Goal: Find specific page/section: Find specific page/section

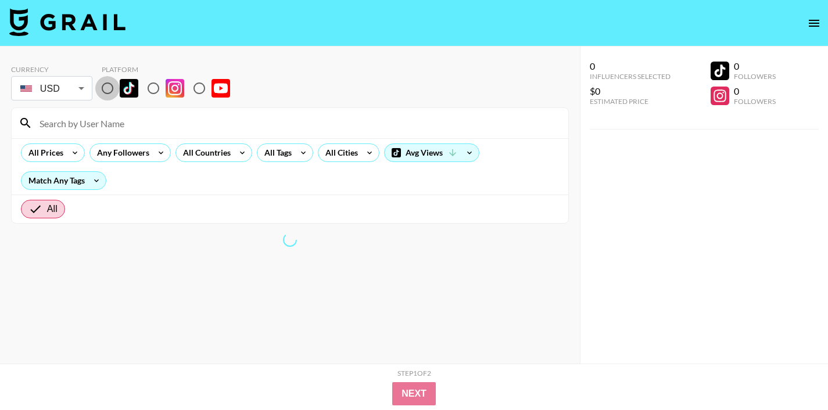
click at [105, 84] on input "radio" at bounding box center [107, 88] width 24 height 24
radio input "true"
click at [231, 153] on div "All Countries" at bounding box center [204, 152] width 57 height 17
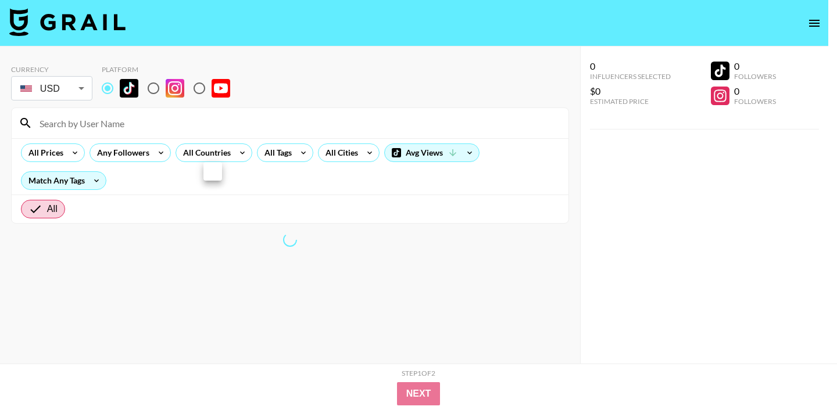
click at [222, 161] on div at bounding box center [418, 205] width 837 height 410
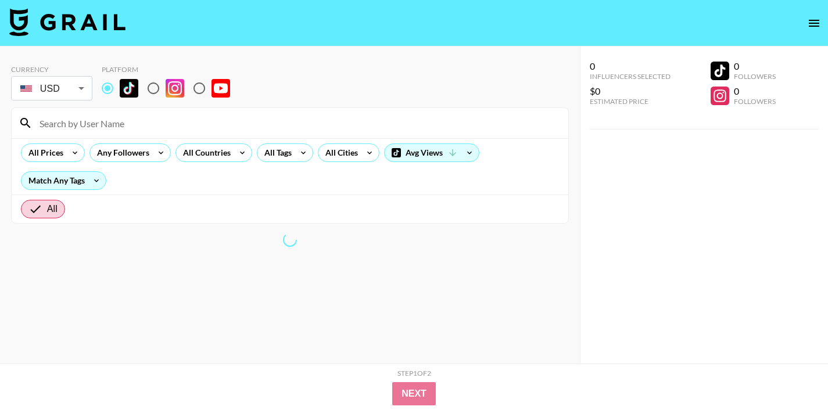
click at [230, 138] on div "All Prices Any Followers All Countries All Tags All Cities Avg Views Match Any …" at bounding box center [290, 166] width 557 height 56
click at [230, 152] on div "All Countries" at bounding box center [204, 152] width 57 height 17
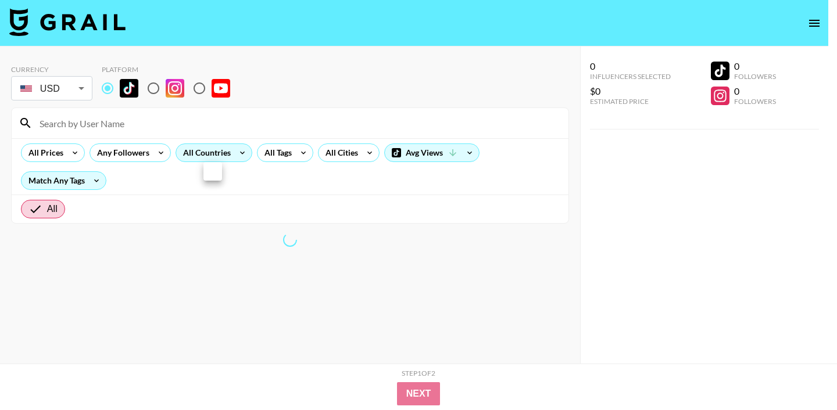
click at [230, 152] on div at bounding box center [418, 205] width 837 height 410
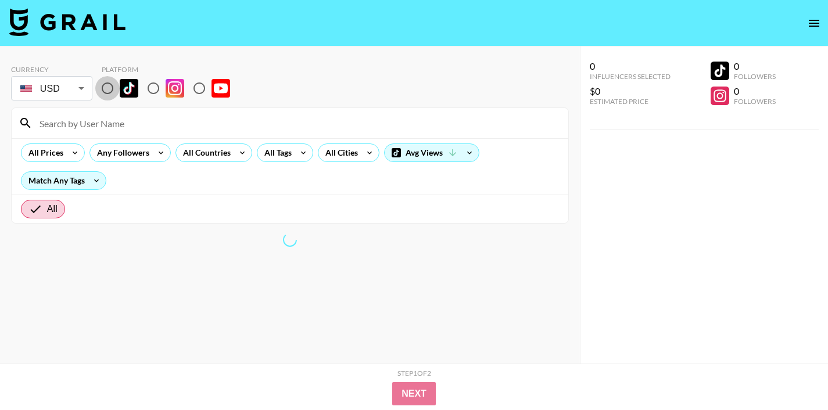
click at [106, 86] on input "radio" at bounding box center [107, 88] width 24 height 24
radio input "true"
click at [243, 154] on icon at bounding box center [242, 152] width 19 height 17
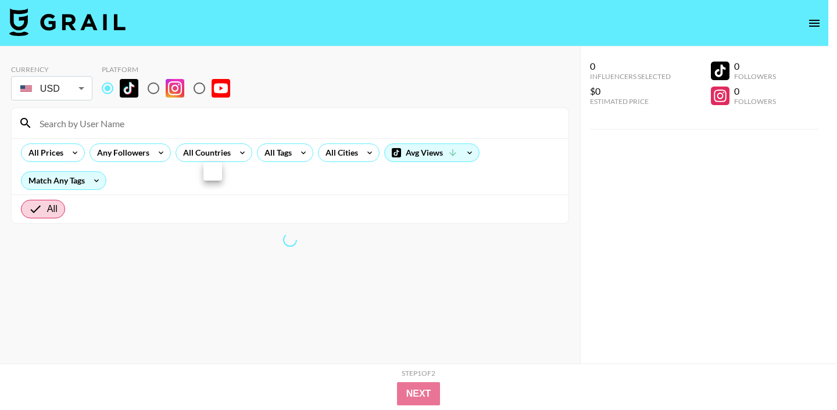
click at [235, 158] on div at bounding box center [418, 205] width 837 height 410
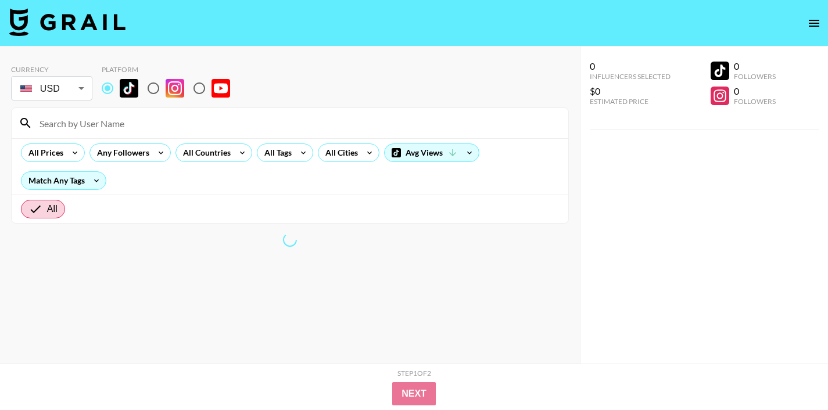
click at [154, 88] on input "radio" at bounding box center [153, 88] width 24 height 24
radio input "true"
click at [218, 164] on div "All Prices Any Followers All Countries All Tags All Cities Avg Views Match Any …" at bounding box center [290, 166] width 557 height 56
click at [218, 146] on div "All Countries" at bounding box center [204, 152] width 57 height 17
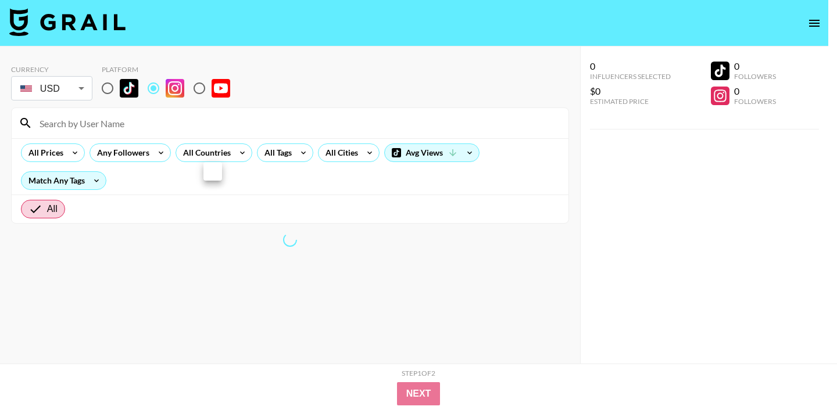
click at [218, 148] on div at bounding box center [418, 205] width 837 height 410
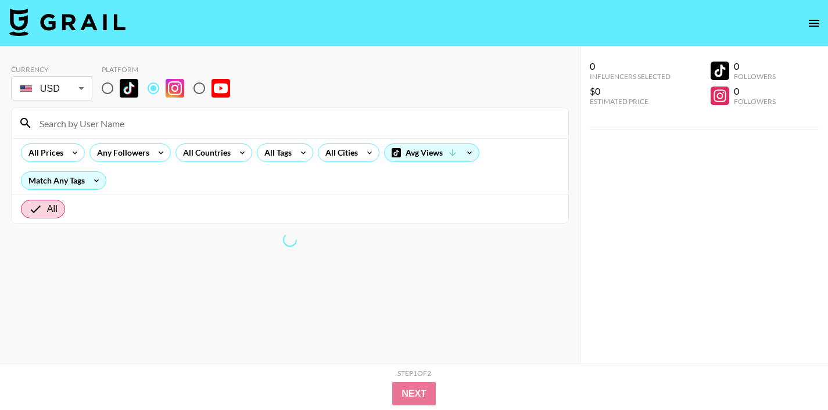
click at [108, 85] on input "radio" at bounding box center [107, 88] width 24 height 24
radio input "true"
click at [212, 149] on div "All Countries" at bounding box center [204, 152] width 57 height 17
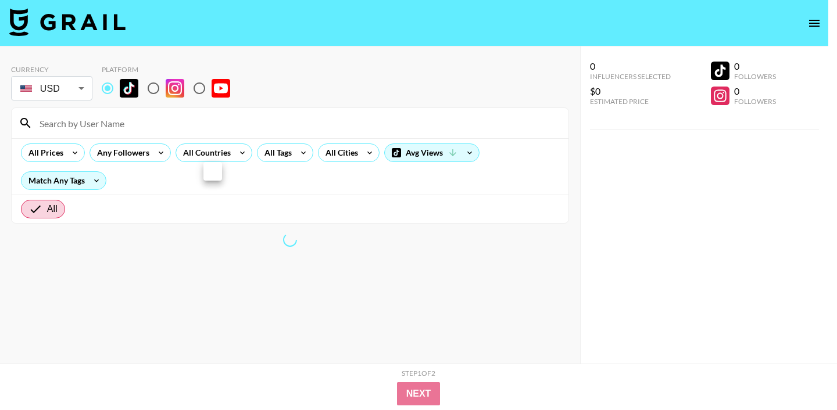
click at [196, 89] on div at bounding box center [418, 205] width 837 height 410
